Goal: Task Accomplishment & Management: Manage account settings

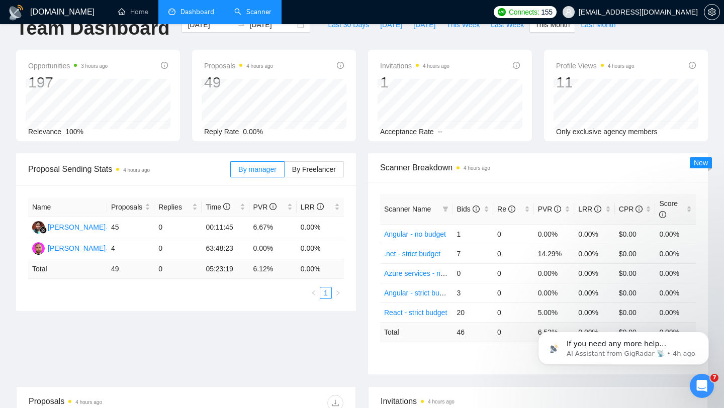
click at [254, 12] on link "Scanner" at bounding box center [252, 12] width 37 height 9
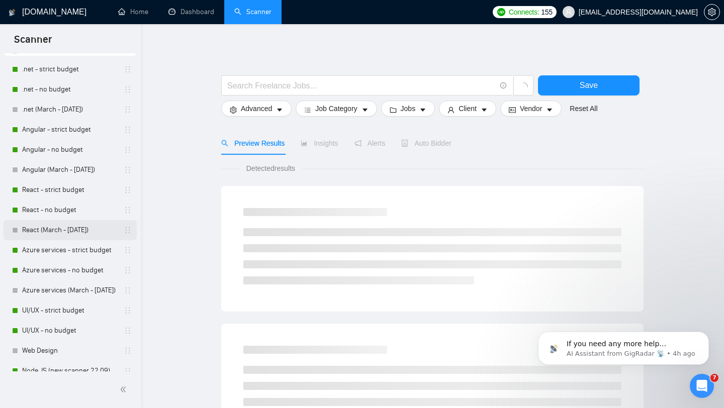
scroll to position [114, 0]
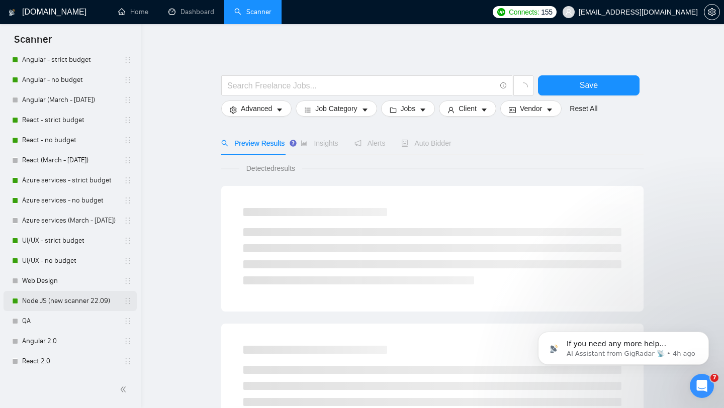
click at [58, 301] on link "Node JS (new scanner 22.09)" at bounding box center [70, 301] width 96 height 20
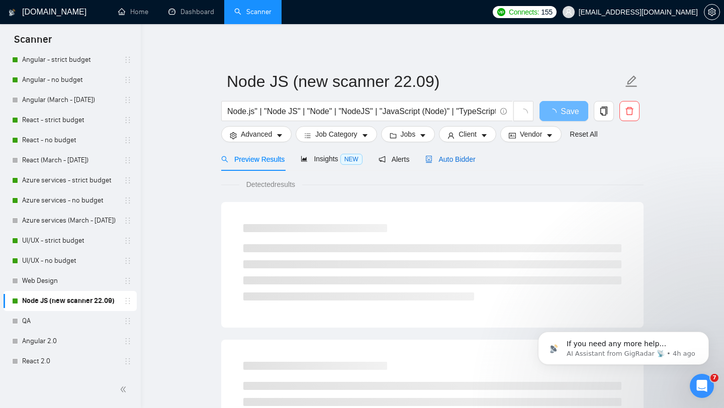
click at [456, 159] on span "Auto Bidder" at bounding box center [451, 159] width 50 height 8
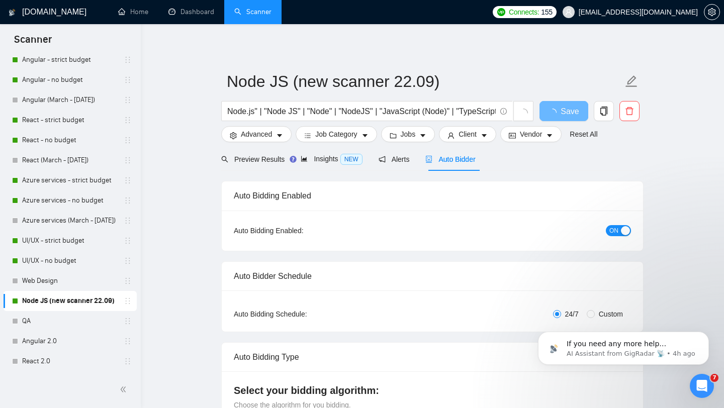
checkbox input "true"
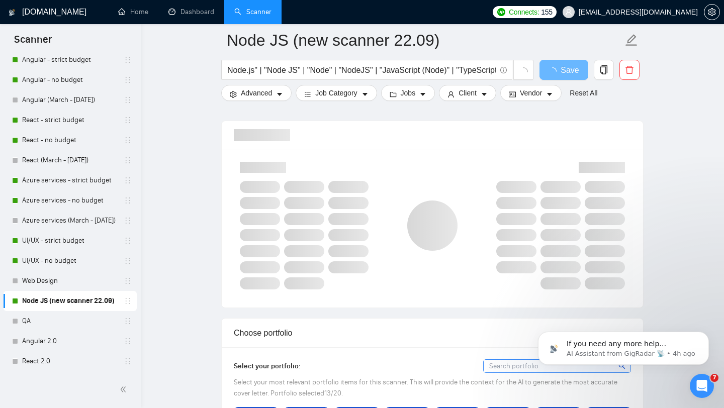
scroll to position [643, 0]
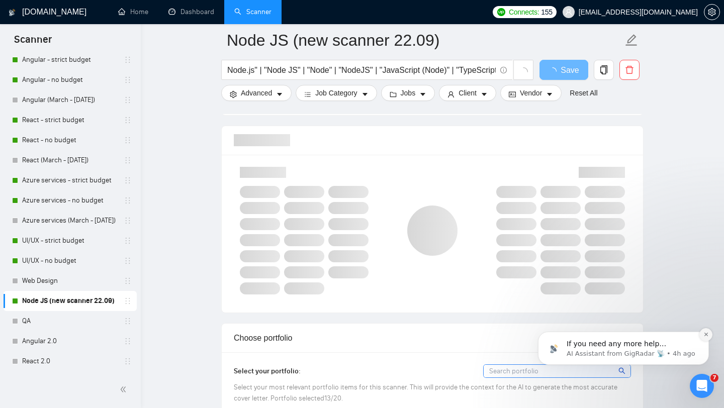
click at [707, 334] on icon "Dismiss notification" at bounding box center [707, 335] width 6 height 6
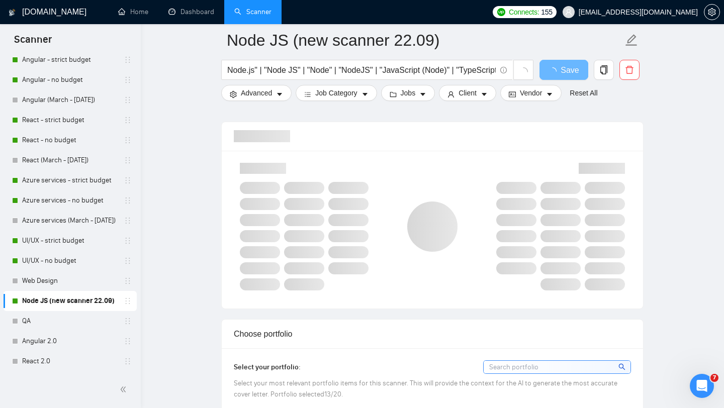
scroll to position [531, 0]
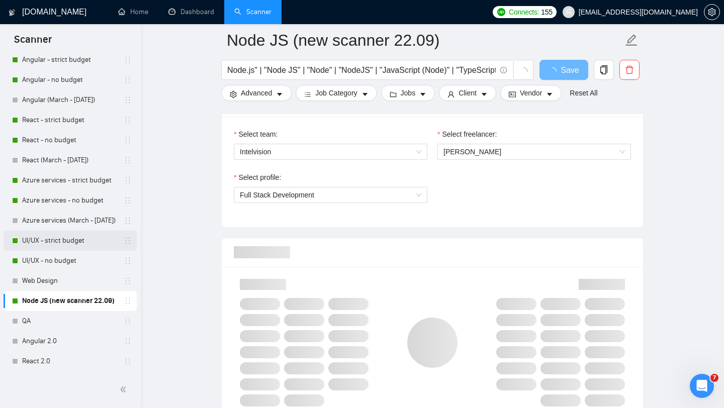
click at [59, 255] on link "UI/UX - no budget" at bounding box center [70, 261] width 96 height 20
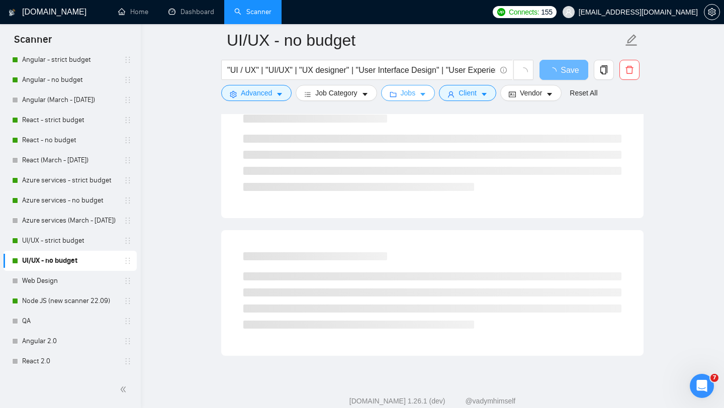
click at [425, 93] on icon "caret-down" at bounding box center [422, 94] width 7 height 7
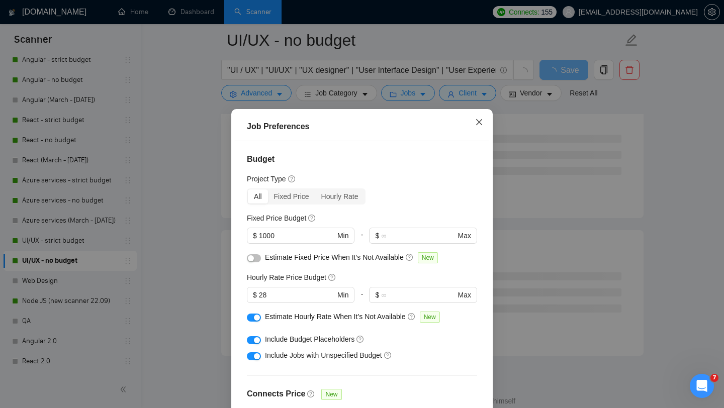
click at [479, 122] on icon "close" at bounding box center [479, 122] width 8 height 8
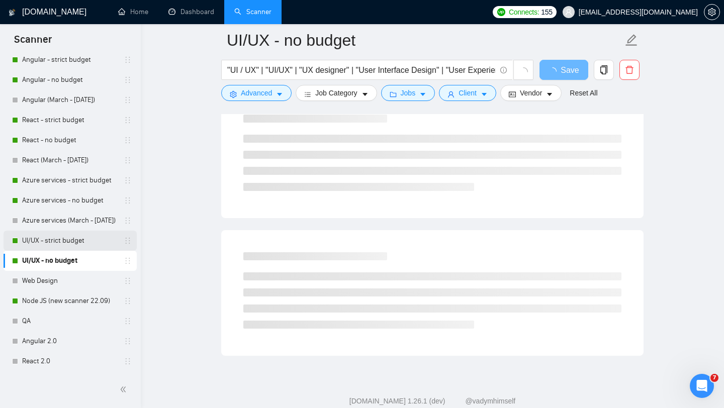
click at [62, 242] on link "UI/UX - strict budget" at bounding box center [70, 241] width 96 height 20
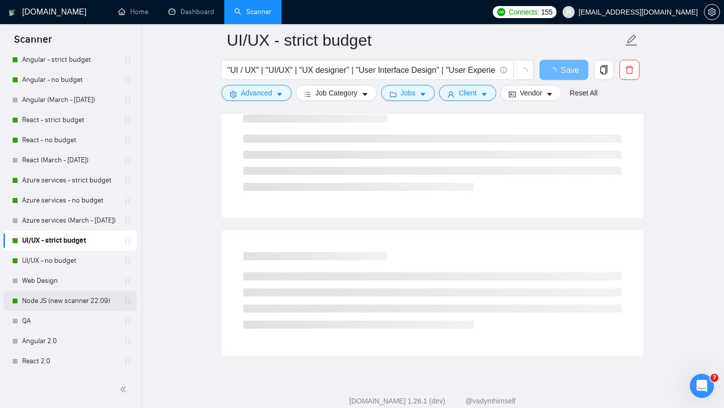
click at [62, 308] on link "Node JS (new scanner 22.09)" at bounding box center [70, 301] width 96 height 20
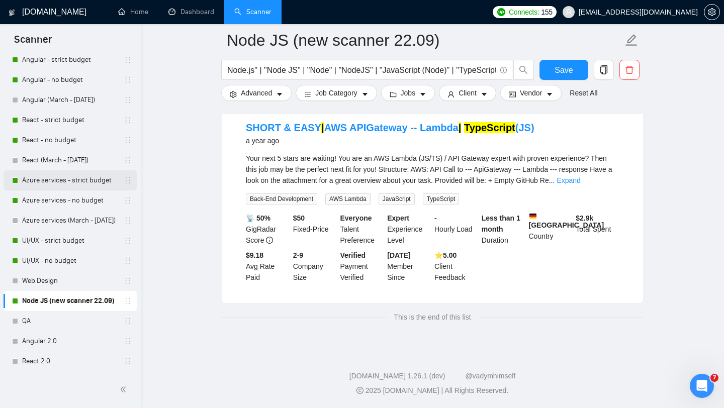
scroll to position [110, 0]
click at [55, 144] on link "React - no budget" at bounding box center [70, 140] width 96 height 20
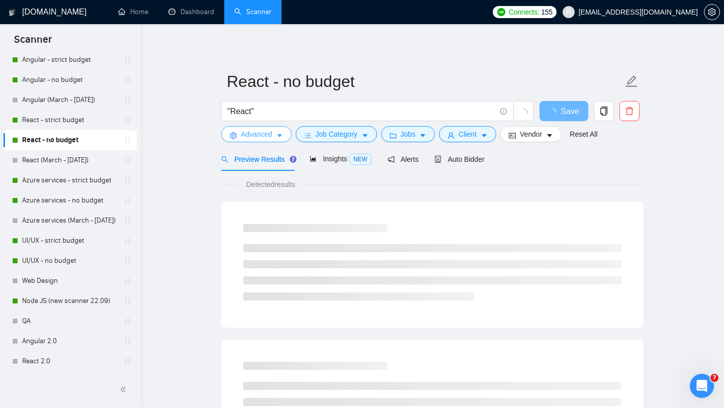
click at [280, 134] on icon "caret-down" at bounding box center [279, 135] width 7 height 7
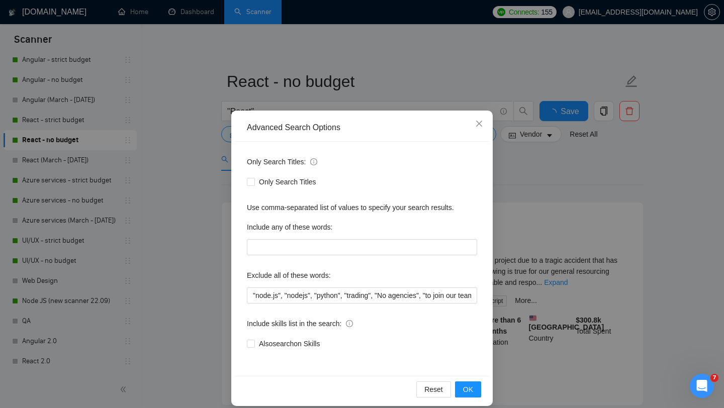
scroll to position [10, 0]
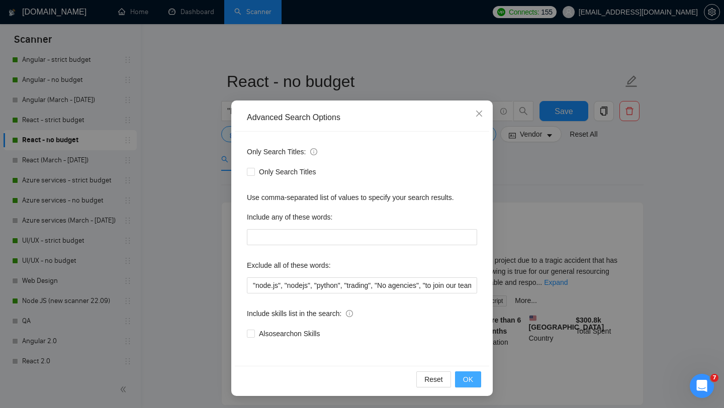
click at [470, 384] on span "OK" at bounding box center [468, 379] width 10 height 11
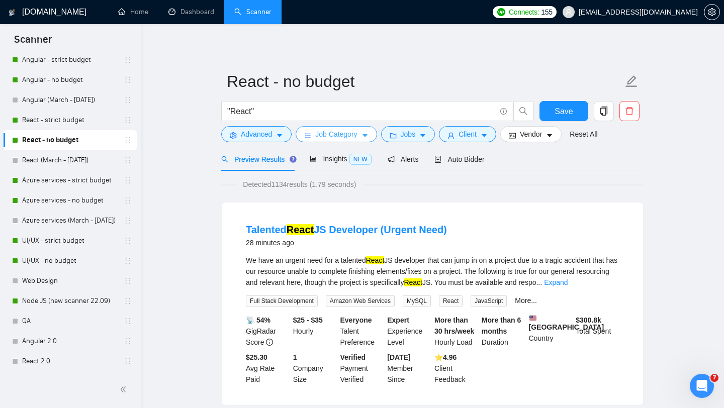
click at [361, 132] on button "Job Category" at bounding box center [336, 134] width 81 height 16
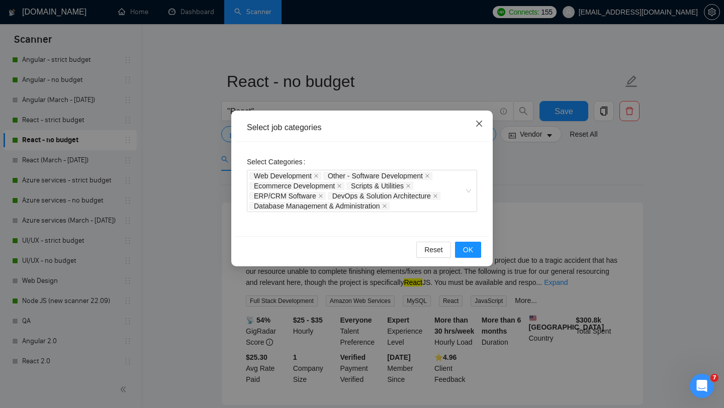
click at [480, 122] on icon "close" at bounding box center [479, 124] width 8 height 8
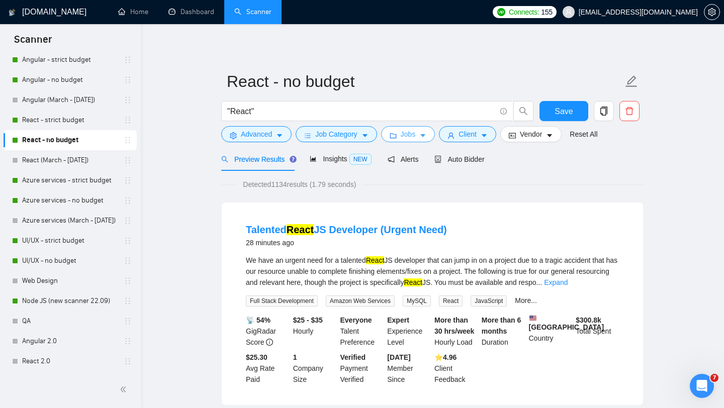
click at [416, 133] on span "Jobs" at bounding box center [408, 134] width 15 height 11
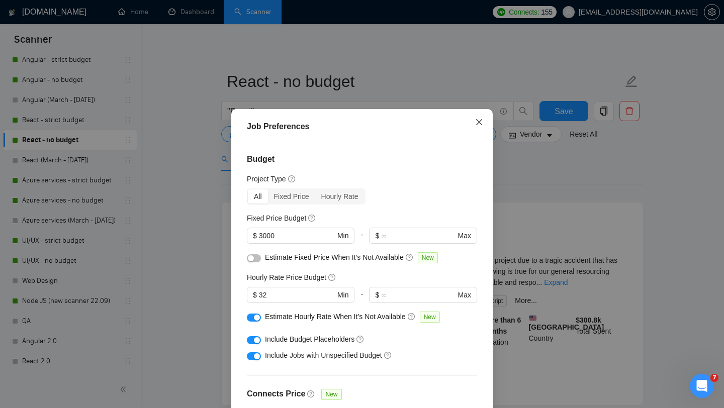
click at [480, 123] on icon "close" at bounding box center [479, 122] width 6 height 6
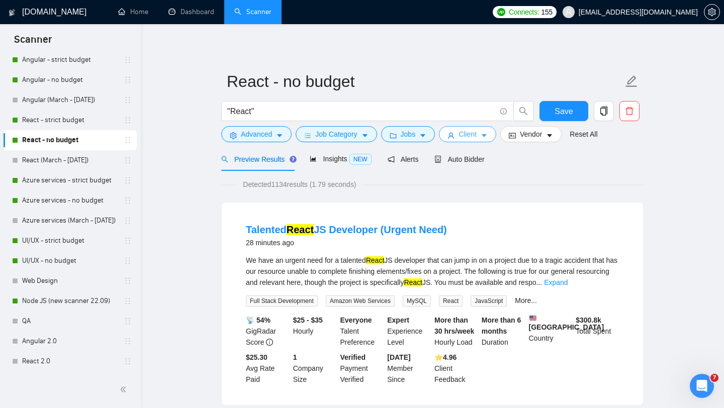
click at [477, 137] on span "Client" at bounding box center [468, 134] width 18 height 11
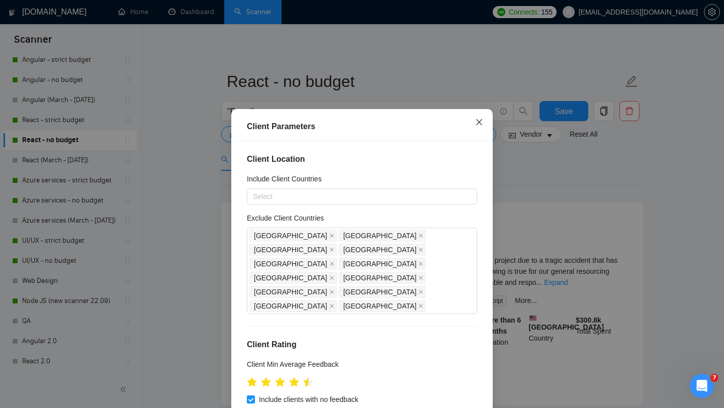
click at [481, 122] on icon "close" at bounding box center [479, 122] width 8 height 8
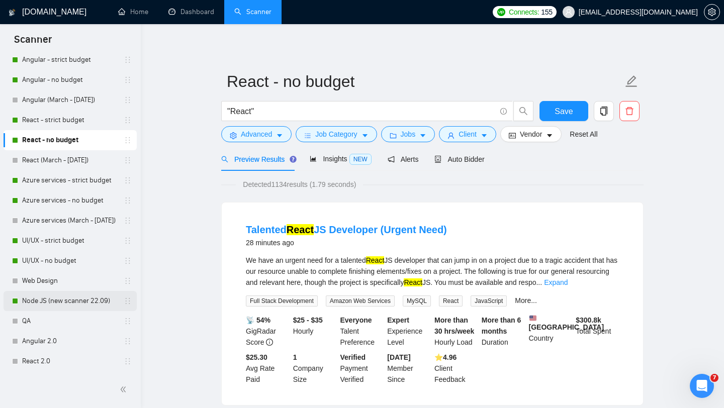
click at [62, 305] on link "Node JS (new scanner 22.09)" at bounding box center [70, 301] width 96 height 20
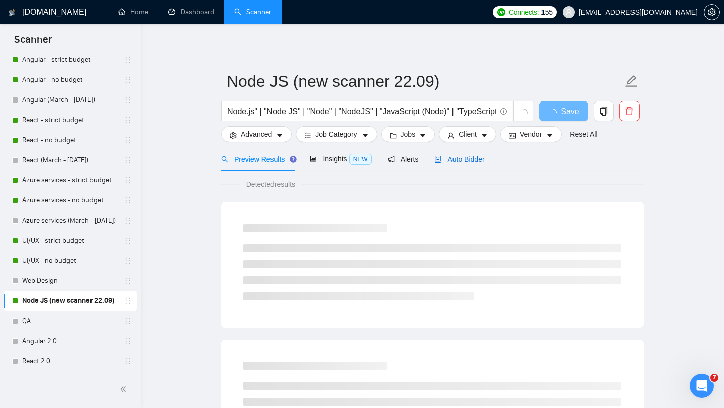
click at [463, 161] on span "Auto Bidder" at bounding box center [460, 159] width 50 height 8
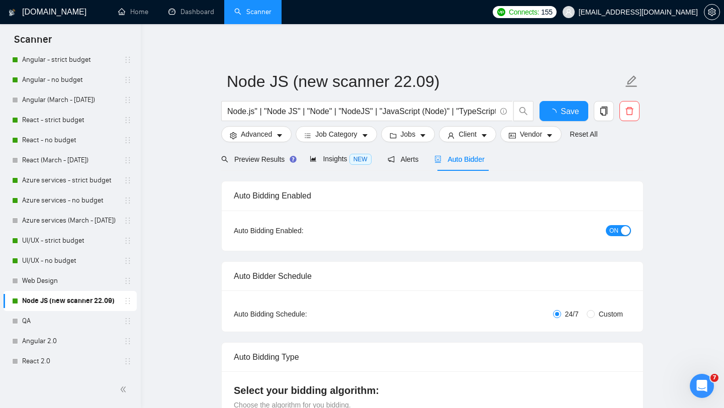
click at [615, 231] on span "ON" at bounding box center [614, 230] width 9 height 11
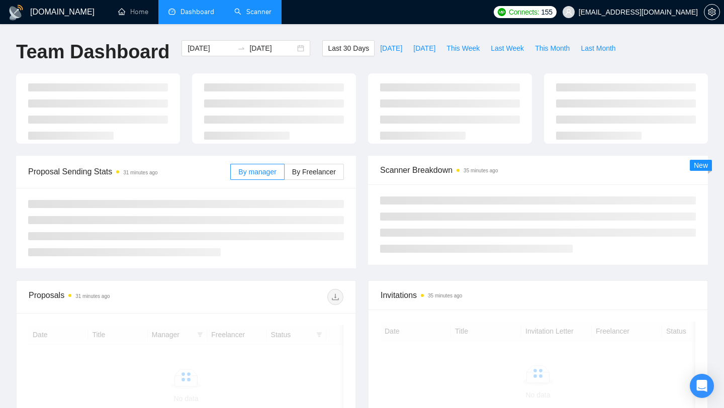
click at [260, 13] on link "Scanner" at bounding box center [252, 12] width 37 height 9
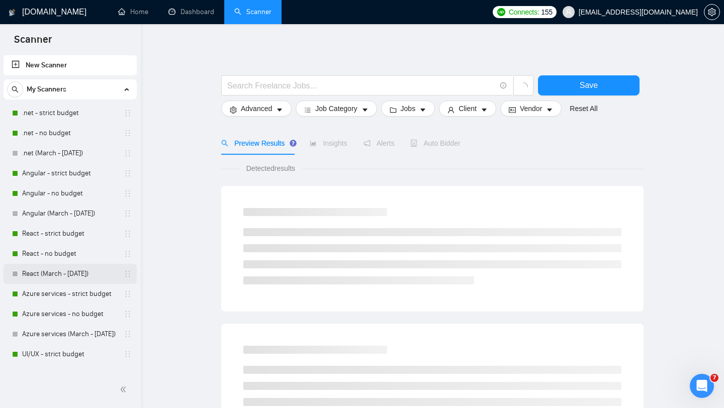
scroll to position [114, 0]
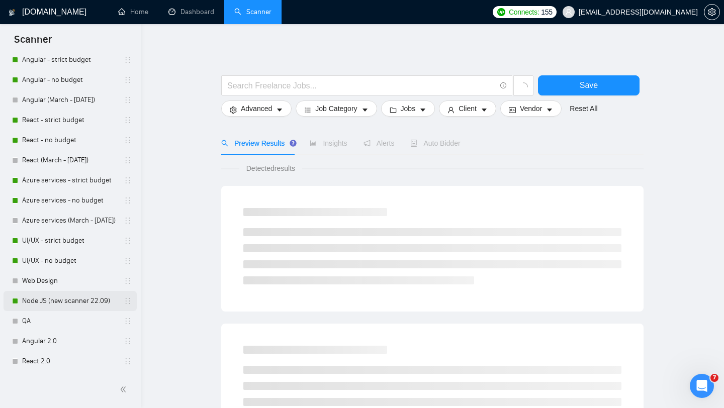
click at [76, 301] on link "Node JS (new scanner 22.09)" at bounding box center [70, 301] width 96 height 20
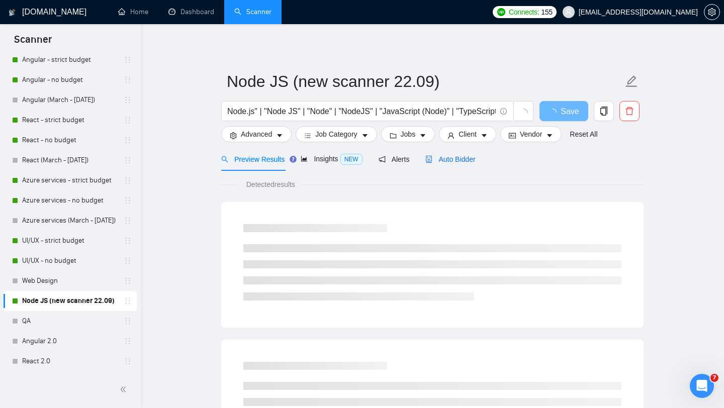
click at [452, 156] on span "Auto Bidder" at bounding box center [451, 159] width 50 height 8
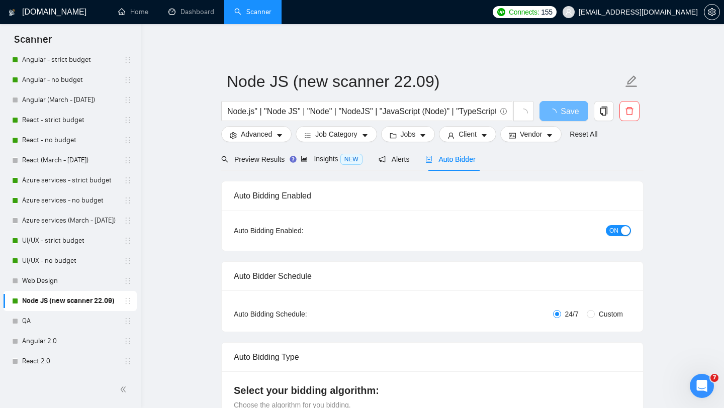
click at [611, 230] on span "ON" at bounding box center [614, 230] width 9 height 11
click at [575, 106] on span "Save" at bounding box center [570, 111] width 18 height 13
click at [567, 116] on span "Save" at bounding box center [564, 111] width 18 height 13
checkbox input "true"
